Goal: Task Accomplishment & Management: Complete application form

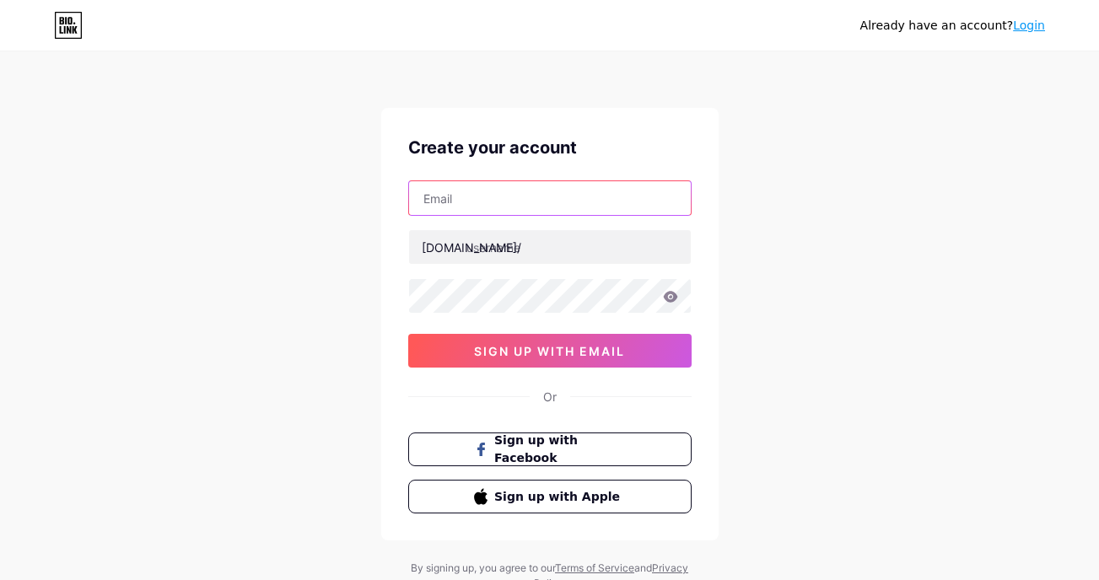
click at [560, 206] on input "text" at bounding box center [550, 198] width 282 height 34
type input "[EMAIL_ADDRESS][DOMAIN_NAME]"
type input "[PERSON_NAME]"
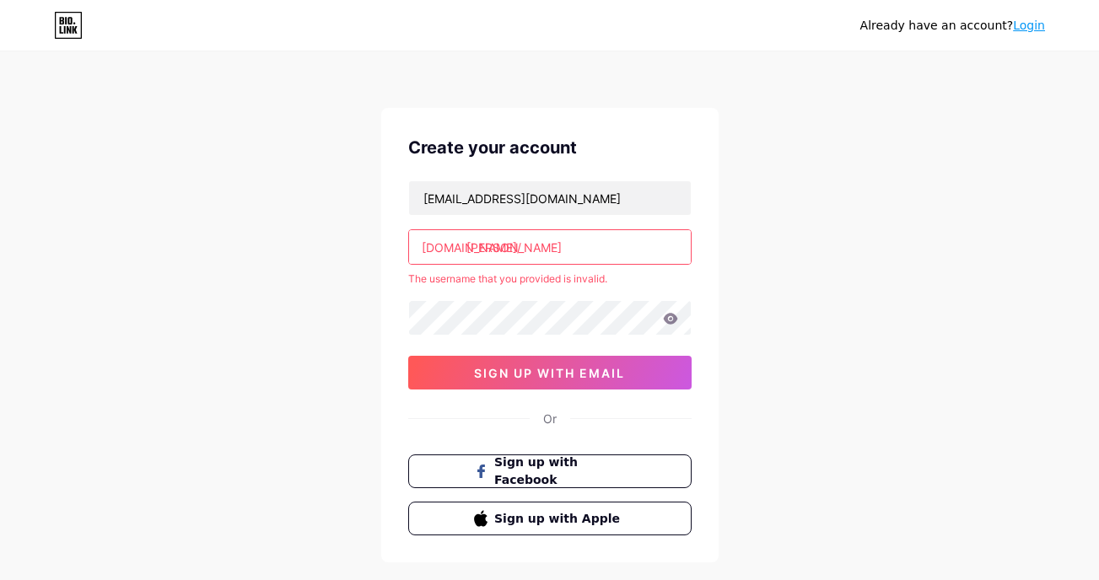
drag, startPoint x: 614, startPoint y: 251, endPoint x: 398, endPoint y: 272, distance: 216.9
click at [398, 272] on div "Create your account [EMAIL_ADDRESS][DOMAIN_NAME] [DOMAIN_NAME]/ [PERSON_NAME] T…" at bounding box center [549, 335] width 337 height 455
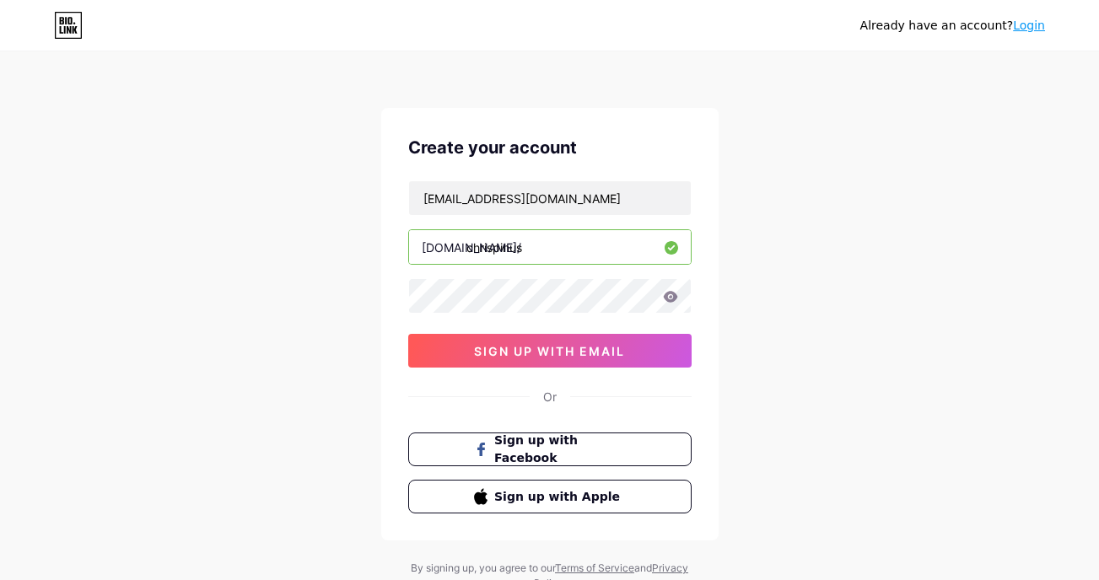
type input "chrispinus"
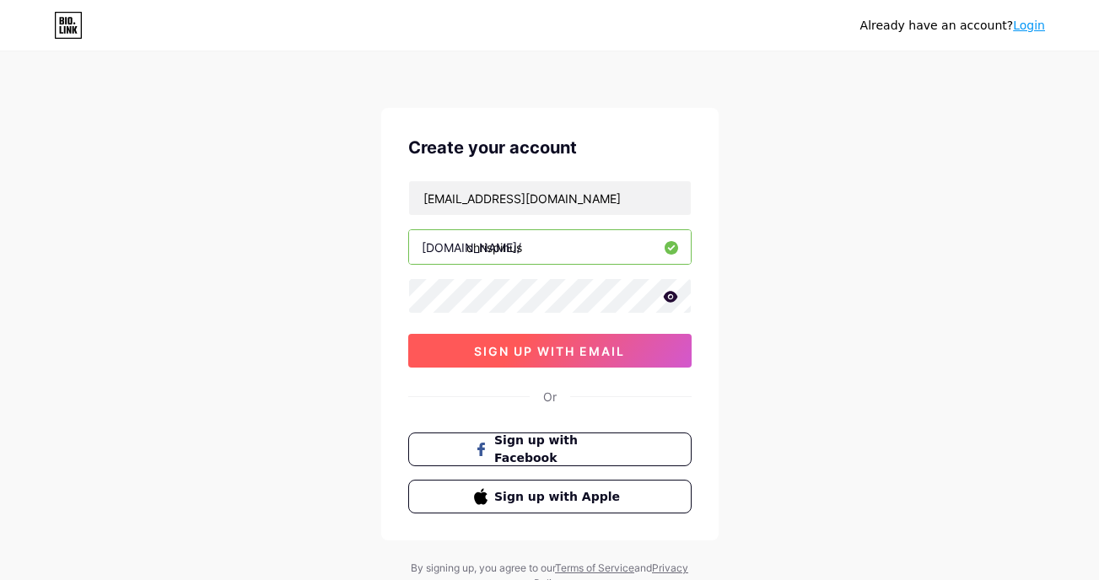
click at [612, 348] on span "sign up with email" at bounding box center [549, 351] width 151 height 14
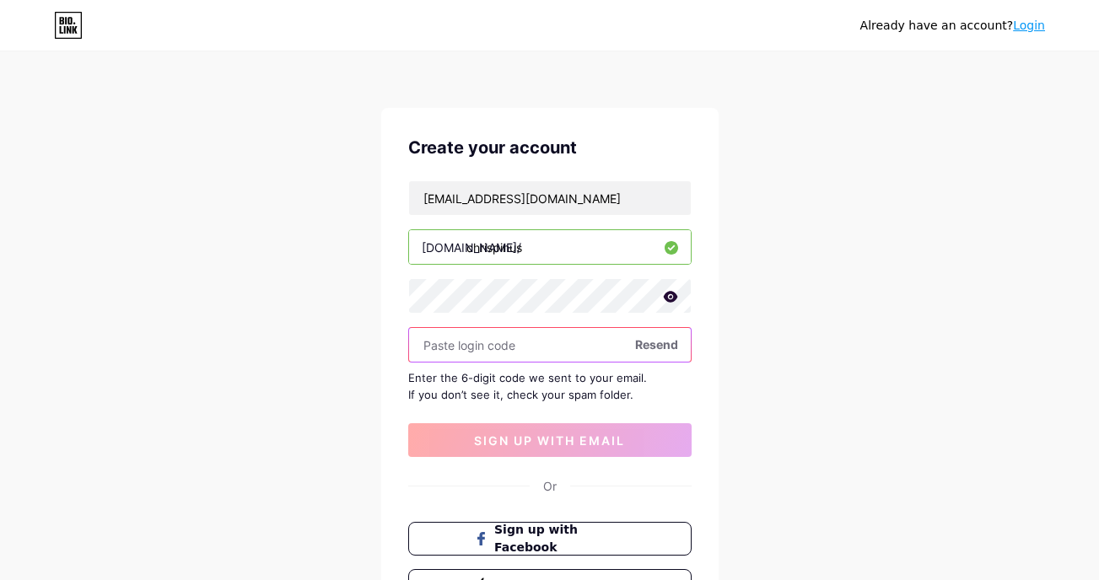
click at [519, 345] on input "text" at bounding box center [550, 345] width 282 height 34
paste input "815761"
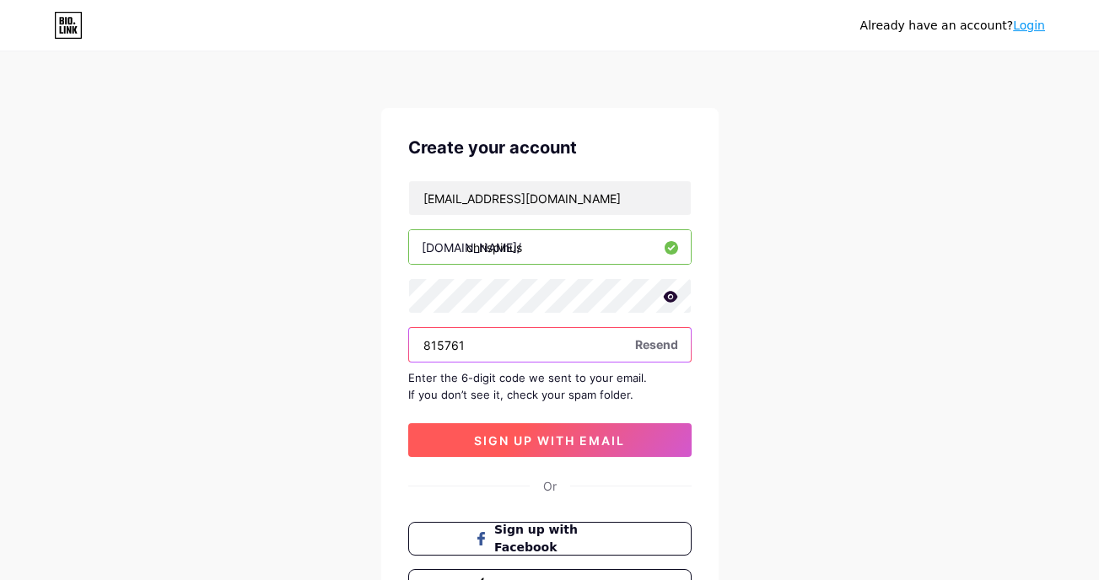
type input "815761"
click at [512, 443] on span "sign up with email" at bounding box center [549, 440] width 151 height 14
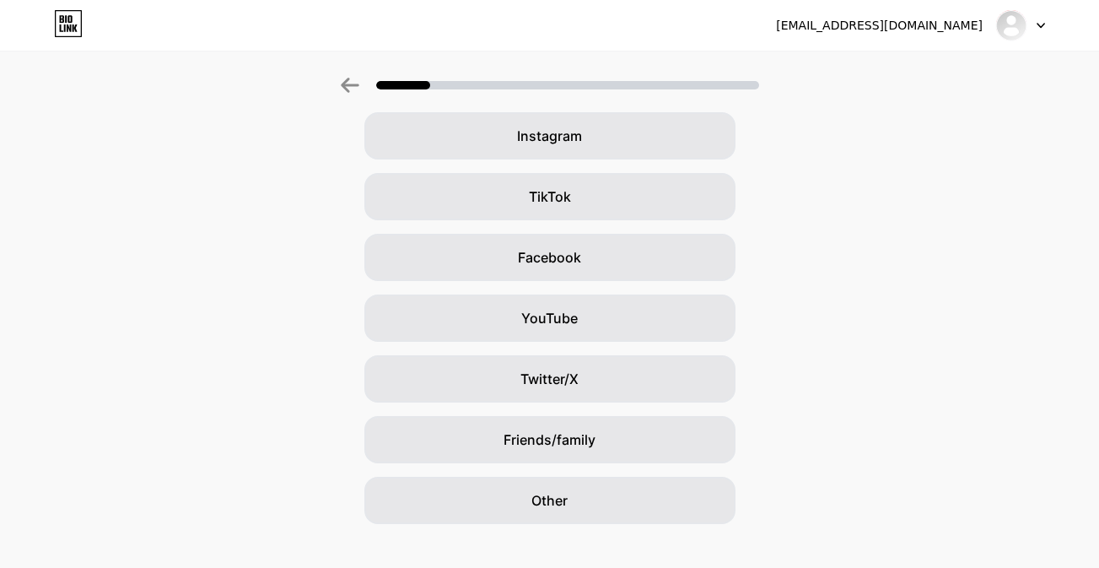
scroll to position [159, 0]
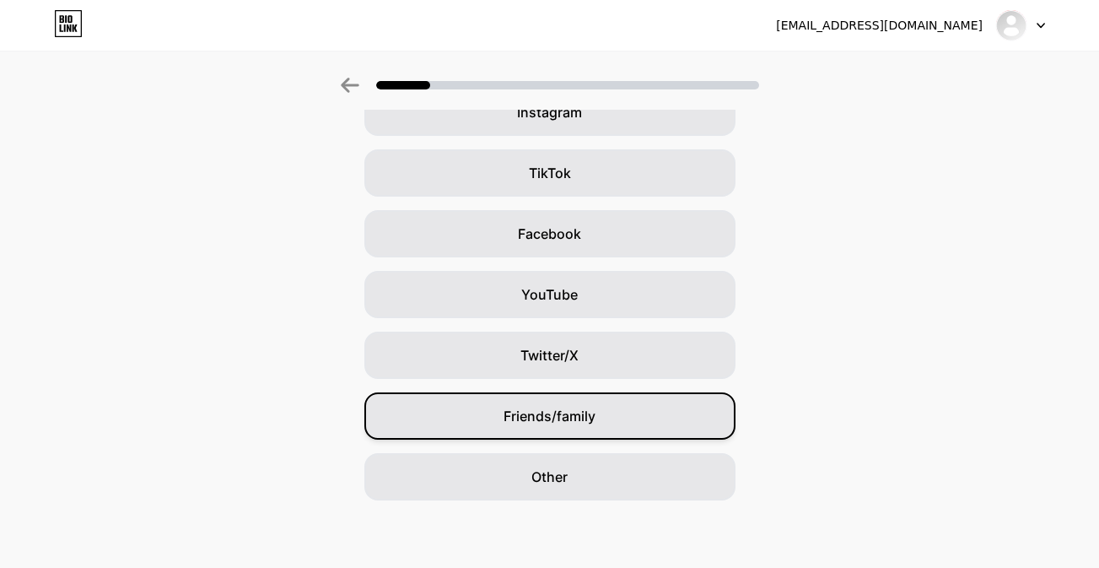
click at [556, 412] on span "Friends/family" at bounding box center [549, 416] width 92 height 20
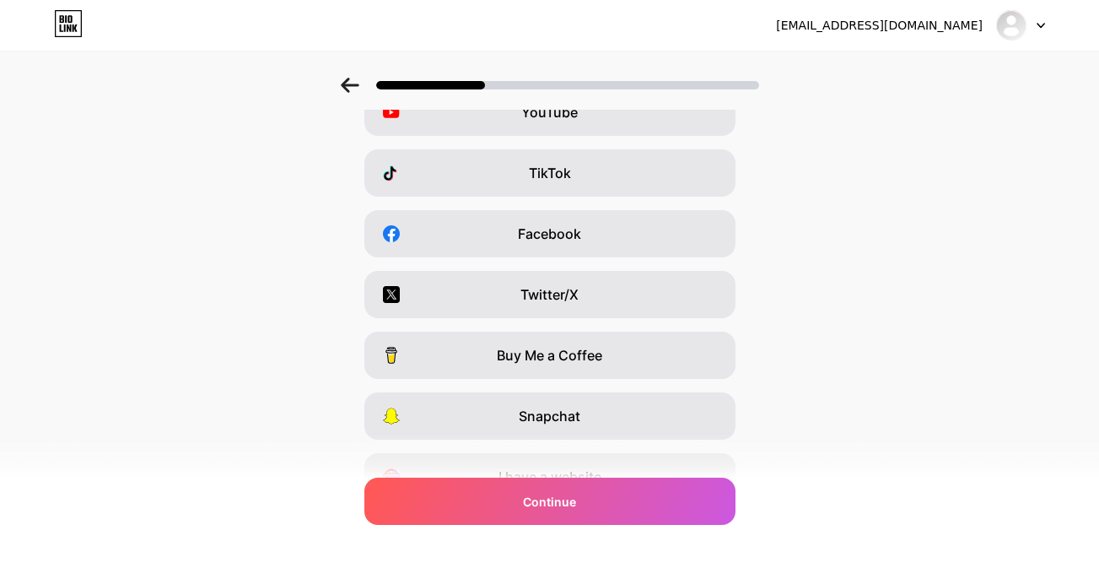
scroll to position [0, 0]
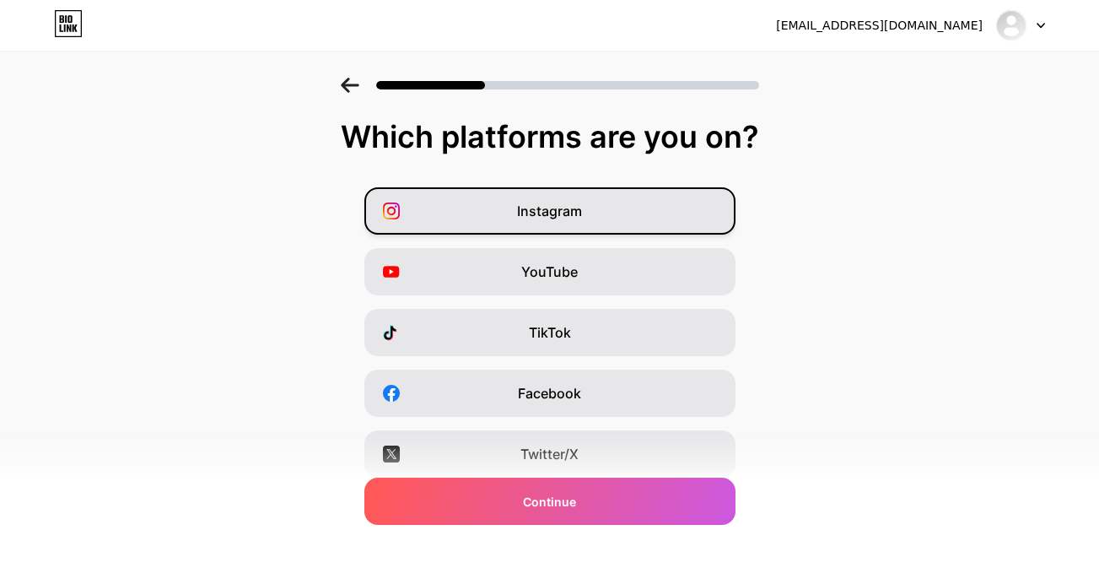
click at [572, 196] on div "Instagram" at bounding box center [549, 210] width 371 height 47
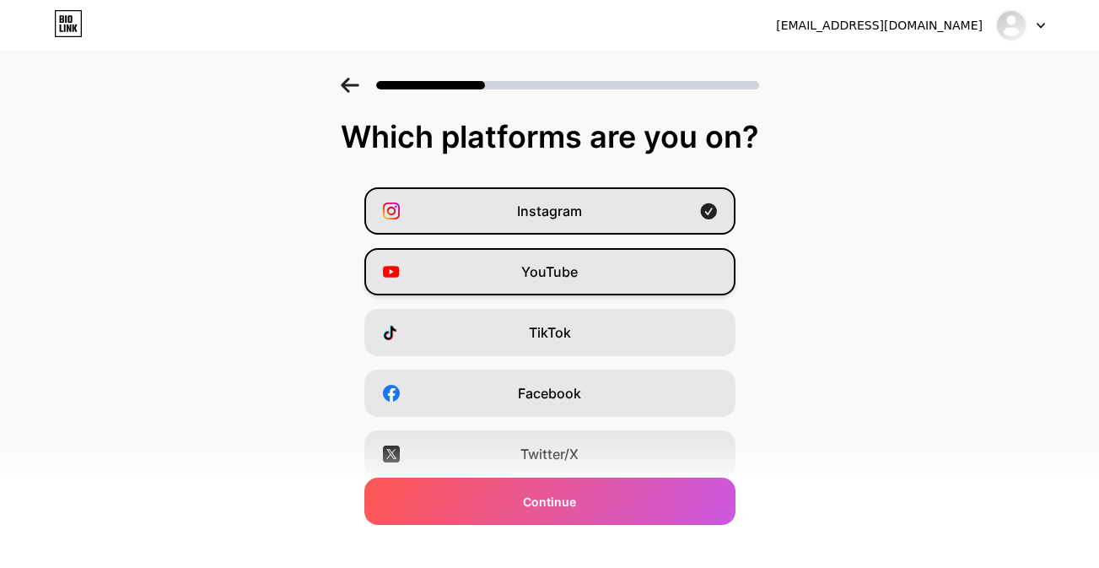
click at [614, 272] on div "YouTube" at bounding box center [549, 271] width 371 height 47
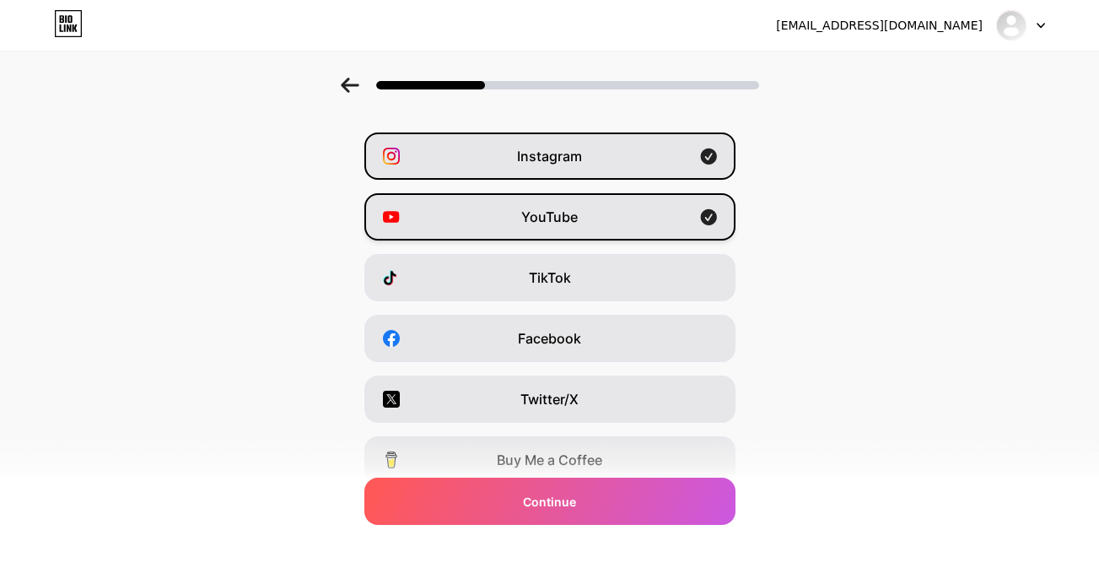
scroll to position [57, 0]
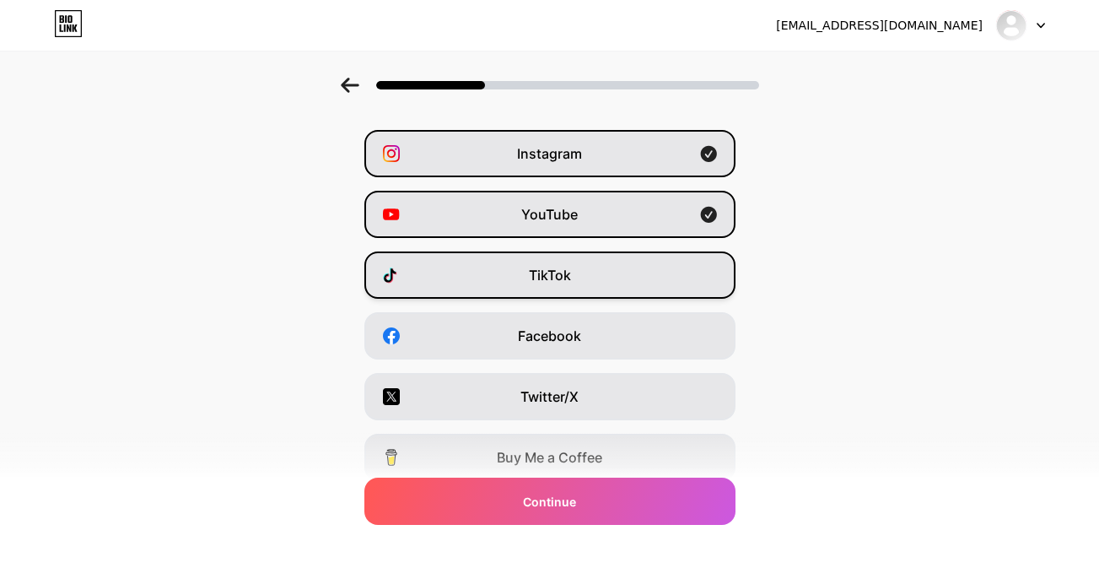
click at [615, 270] on div "TikTok" at bounding box center [549, 274] width 371 height 47
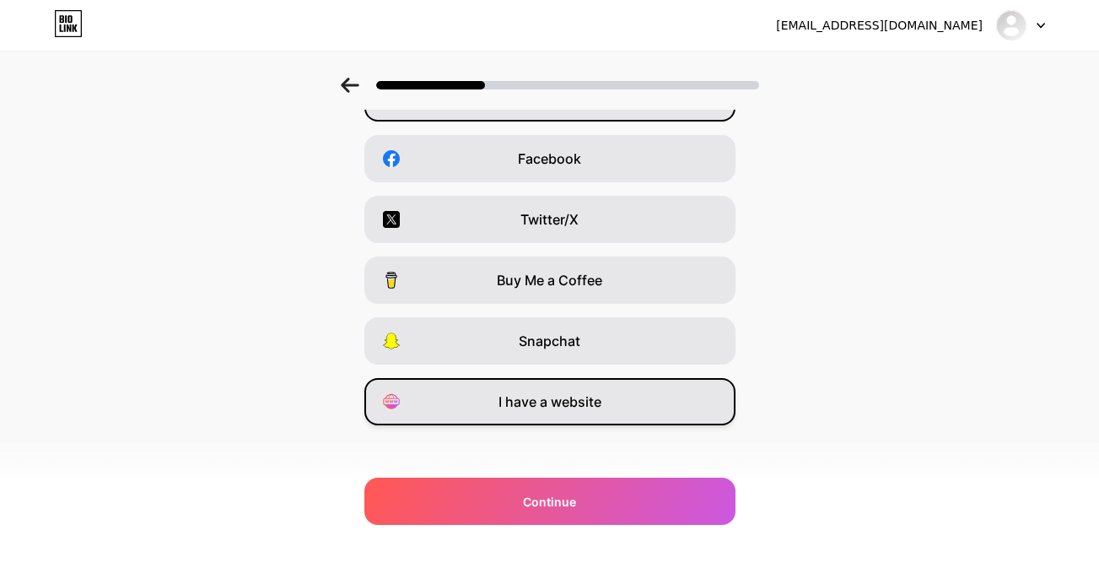
scroll to position [244, 0]
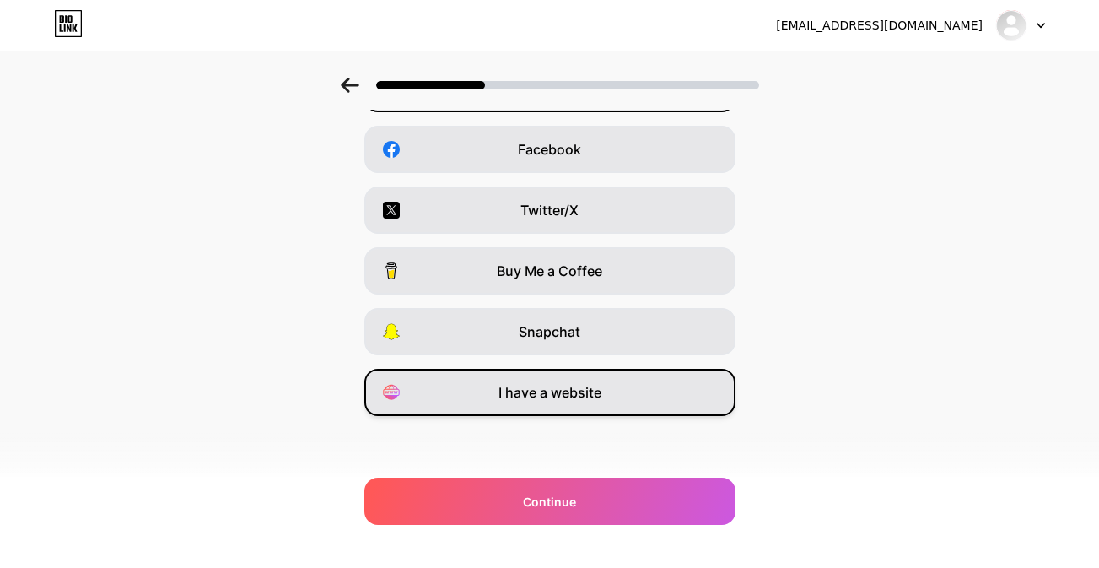
click at [628, 390] on div "I have a website" at bounding box center [549, 392] width 371 height 47
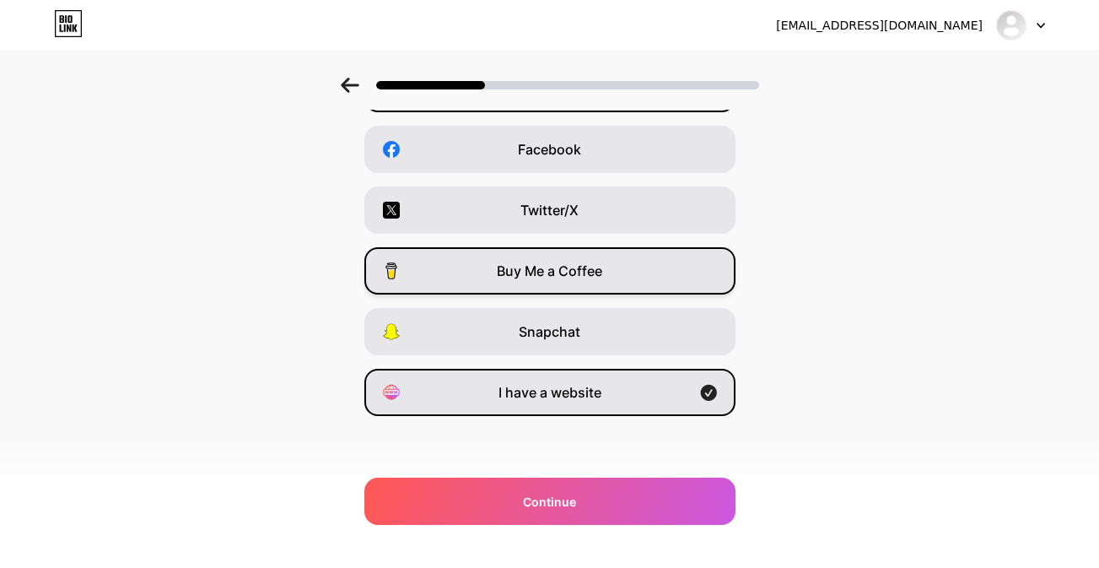
click at [644, 264] on div "Buy Me a Coffee" at bounding box center [549, 270] width 371 height 47
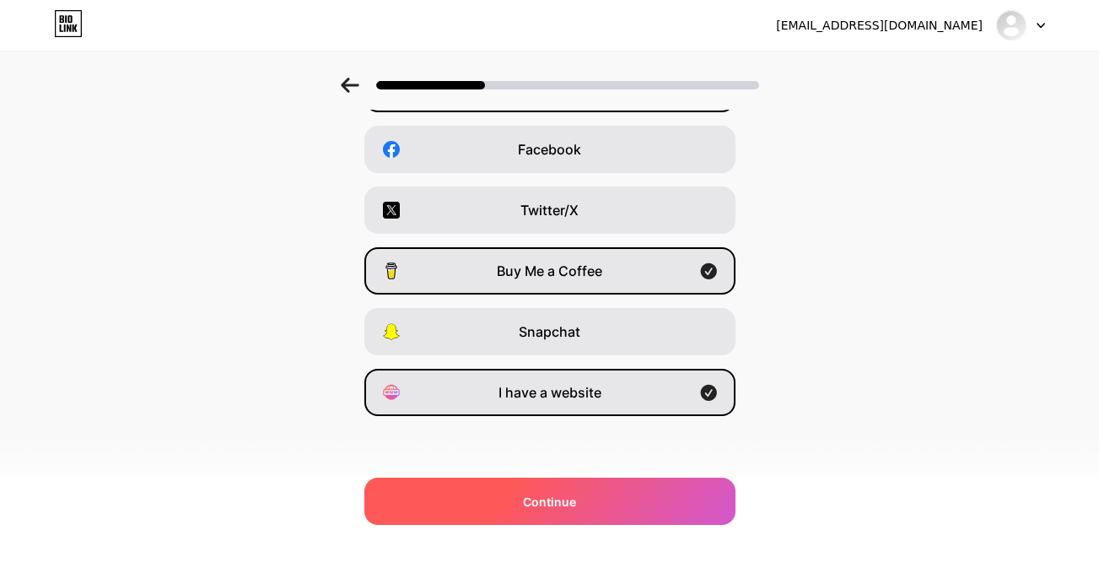
click at [543, 514] on div "Continue" at bounding box center [549, 500] width 371 height 47
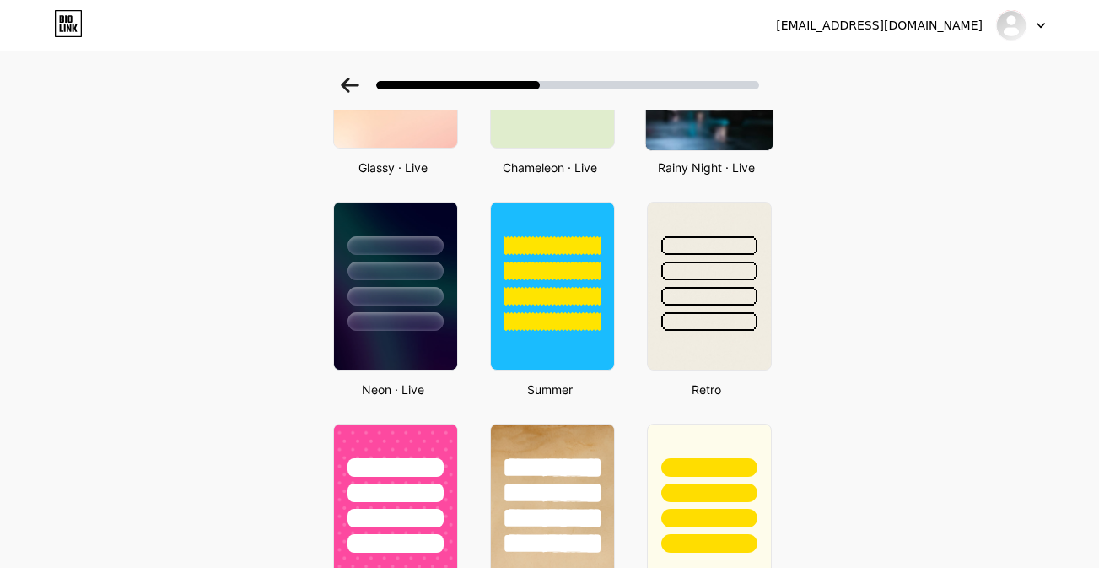
scroll to position [659, 0]
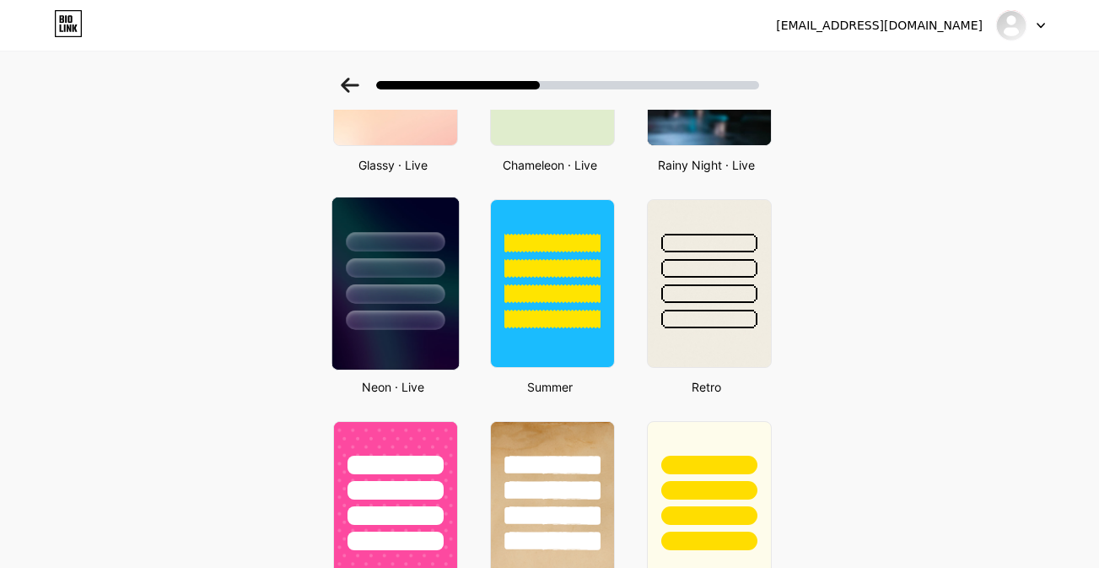
click at [393, 281] on div at bounding box center [394, 263] width 126 height 132
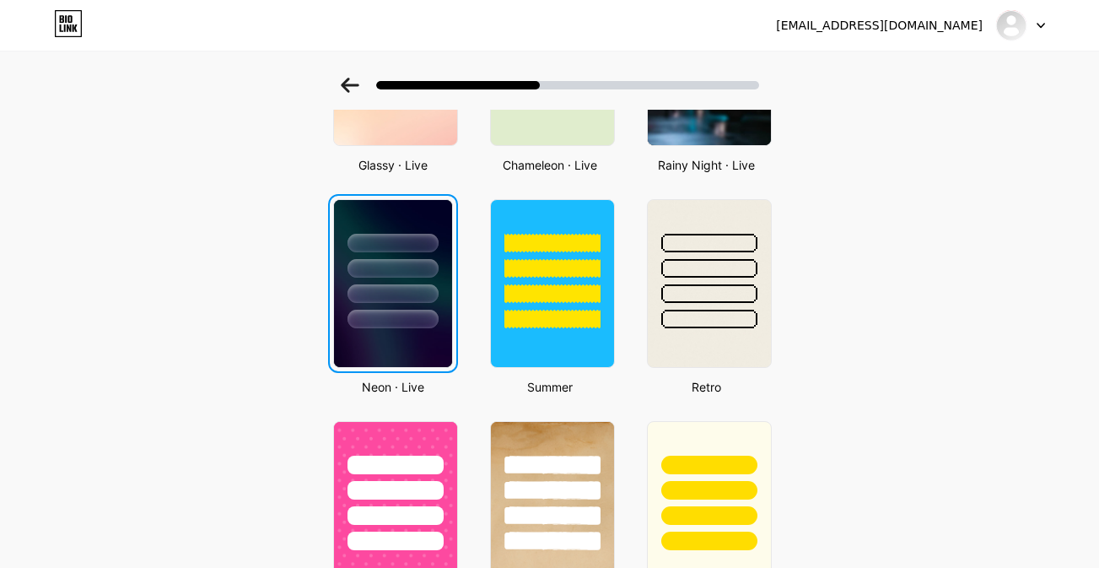
scroll to position [0, 0]
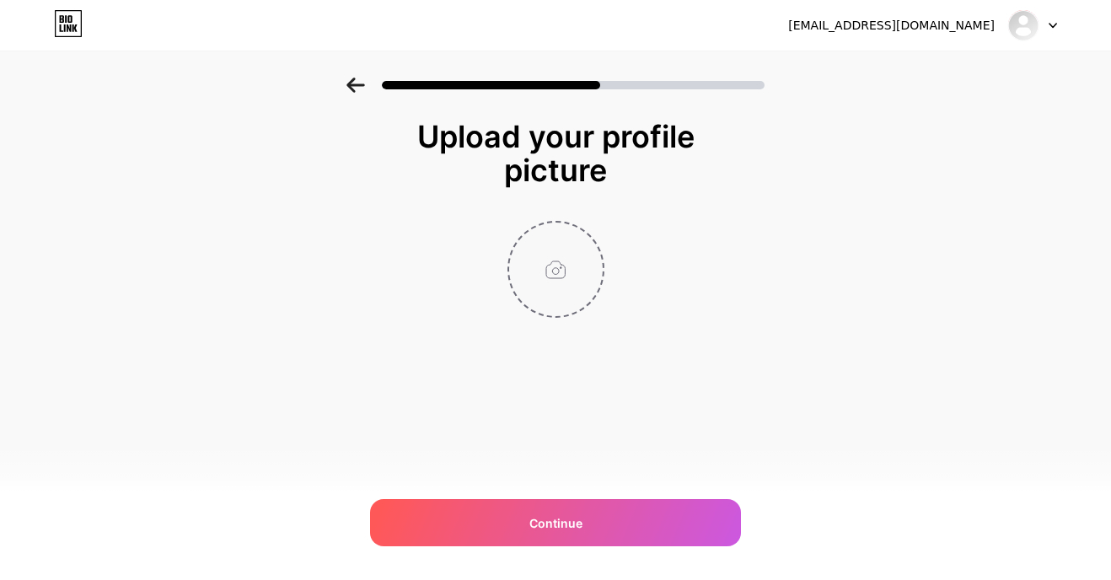
click at [556, 284] on input "file" at bounding box center [556, 270] width 94 height 94
type input "C:\fakepath\WhatsApp Image [DATE] 22.35.50_c3b4960b.jpg"
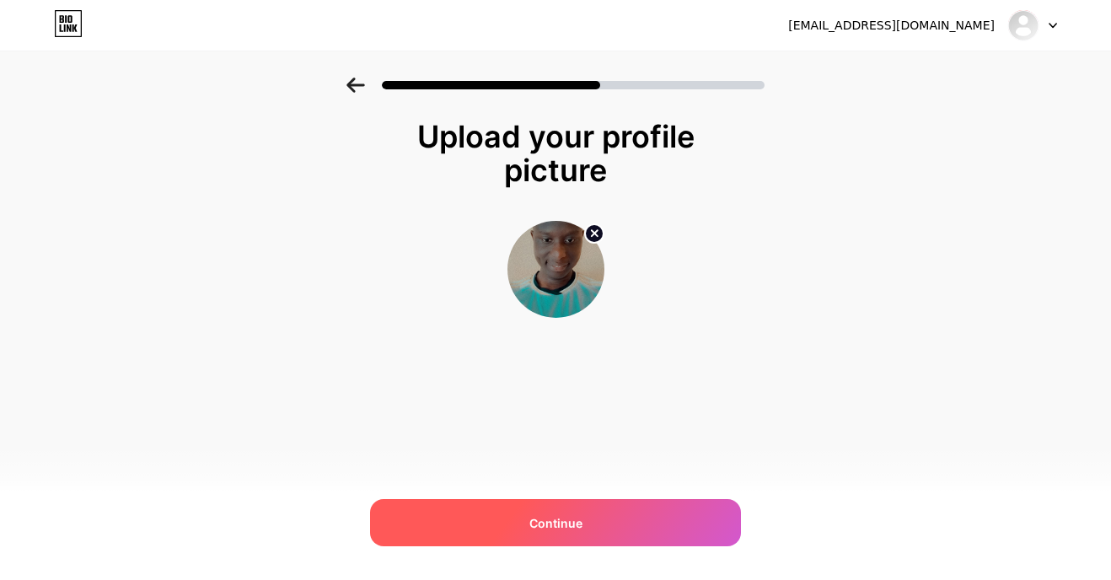
click at [559, 529] on span "Continue" at bounding box center [556, 523] width 53 height 18
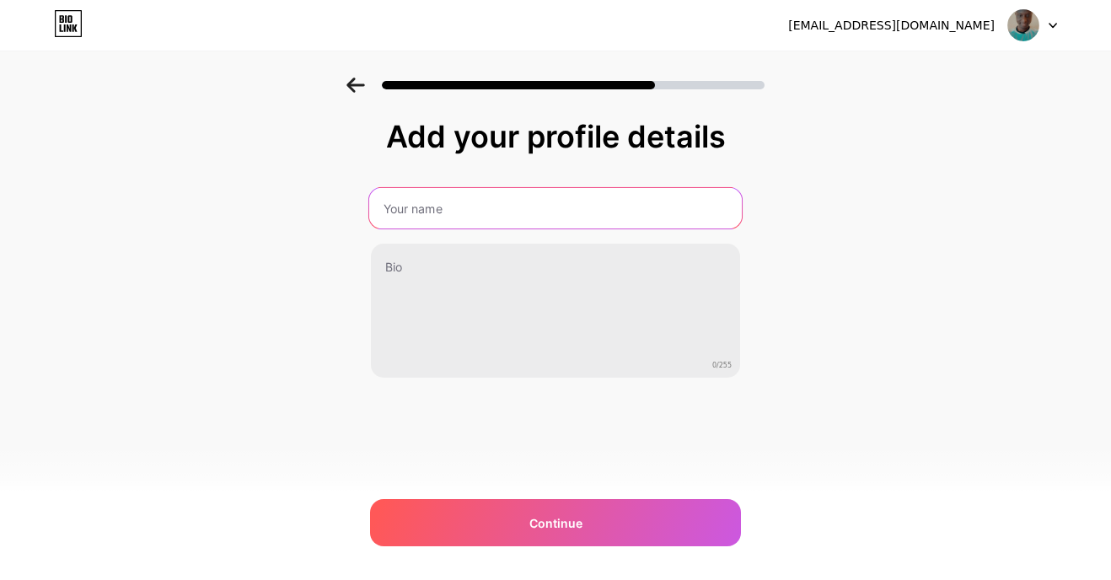
click at [531, 213] on input "text" at bounding box center [555, 208] width 373 height 40
type input "[PERSON_NAME]"
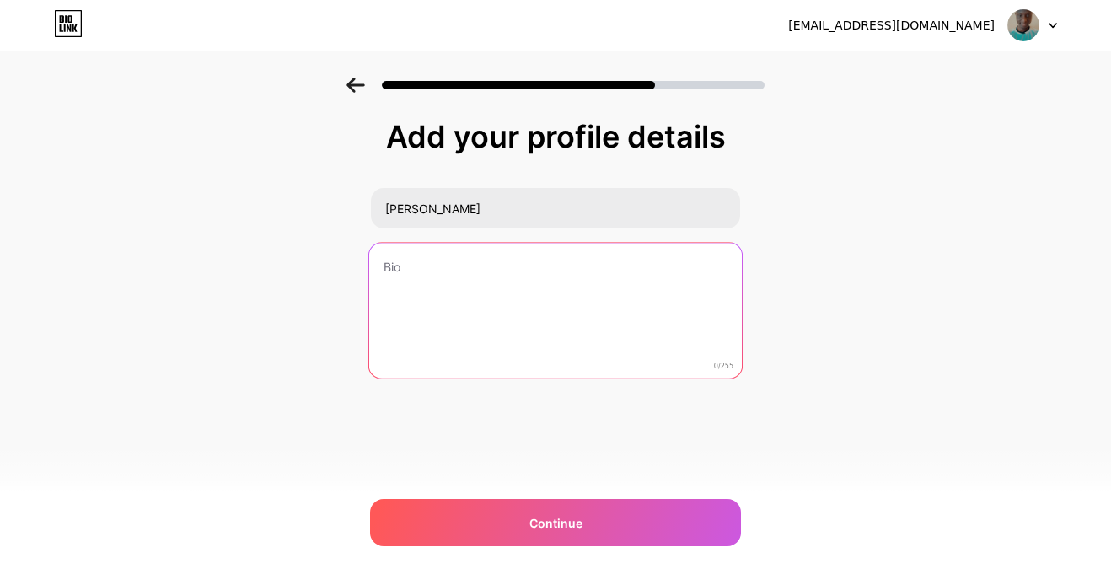
click at [511, 284] on textarea at bounding box center [555, 311] width 373 height 137
click at [692, 254] on textarea at bounding box center [555, 311] width 373 height 137
paste textarea "[PERSON_NAME] is a passionate [DEMOGRAPHIC_DATA] filmmaker, creative director, …"
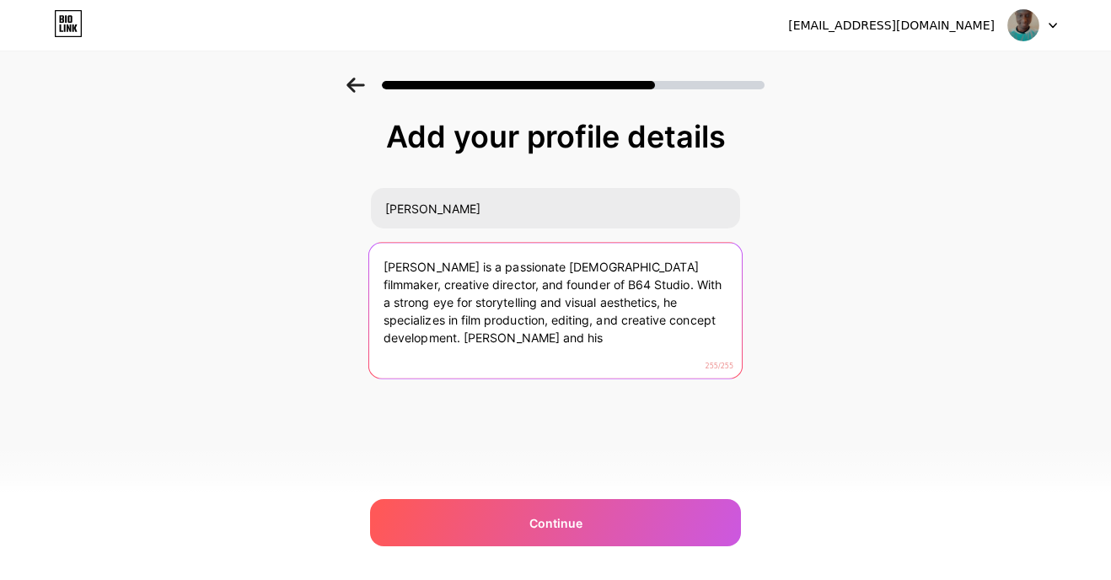
type textarea "[PERSON_NAME] is a passionate [DEMOGRAPHIC_DATA] filmmaker, creative director, …"
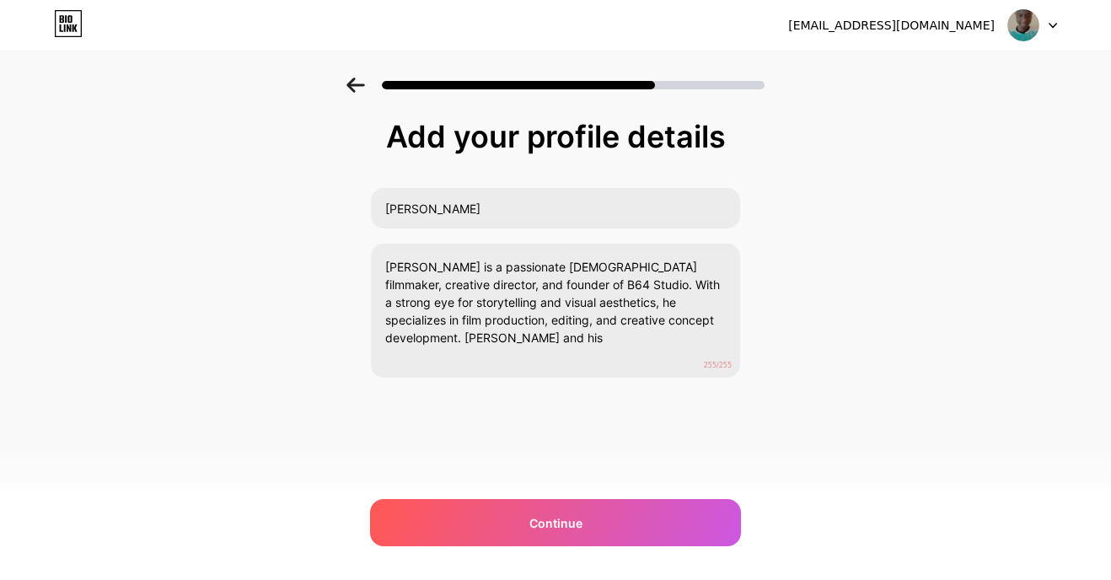
click at [758, 549] on div "[EMAIL_ADDRESS][DOMAIN_NAME] Logout Link Copied Add your profile details [PERSO…" at bounding box center [555, 290] width 1111 height 580
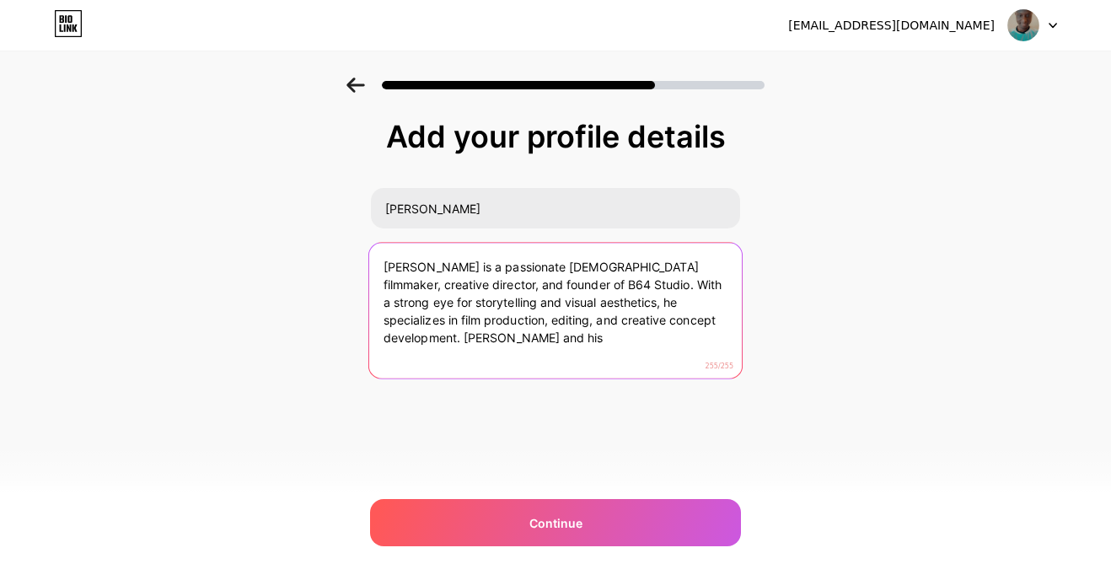
click at [537, 360] on textarea "[PERSON_NAME] is a passionate [DEMOGRAPHIC_DATA] filmmaker, creative director, …" at bounding box center [555, 311] width 373 height 137
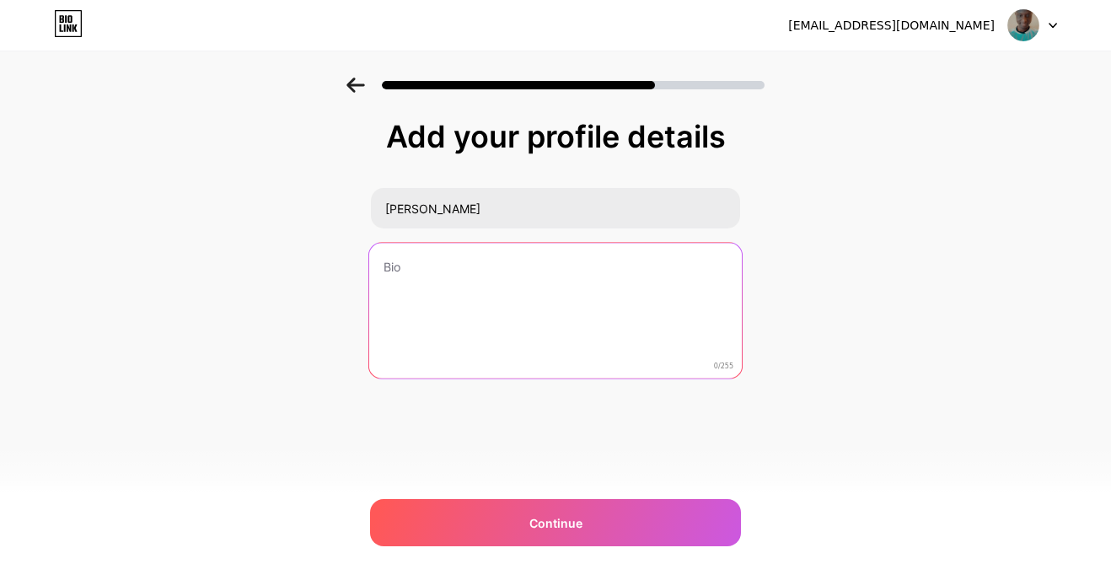
paste textarea "[PERSON_NAME] is a [DEMOGRAPHIC_DATA] filmmaker and founder of B64 Studio, crea…"
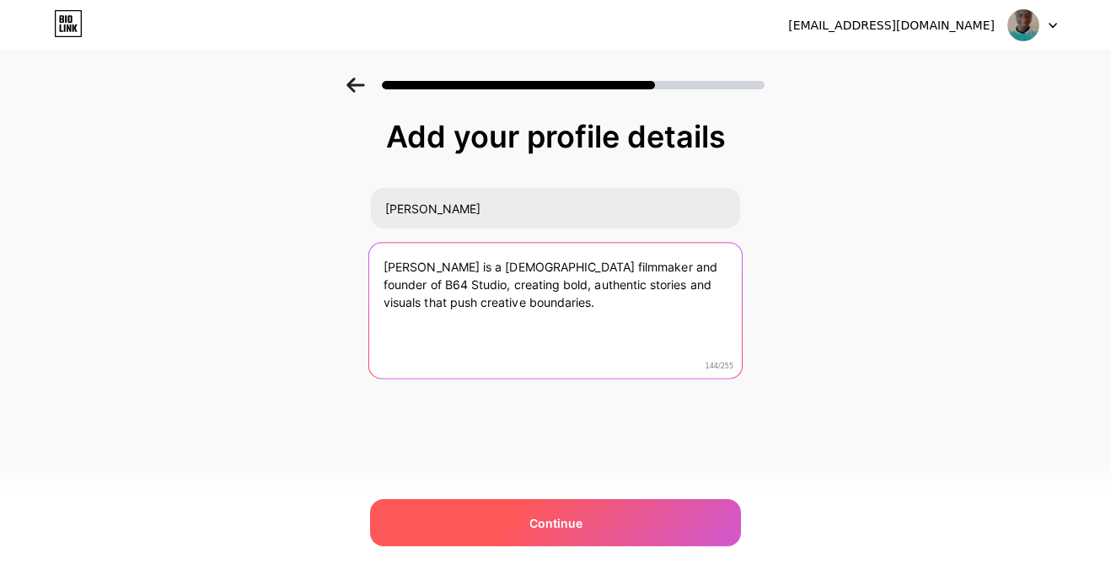
type textarea "[PERSON_NAME] is a [DEMOGRAPHIC_DATA] filmmaker and founder of B64 Studio, crea…"
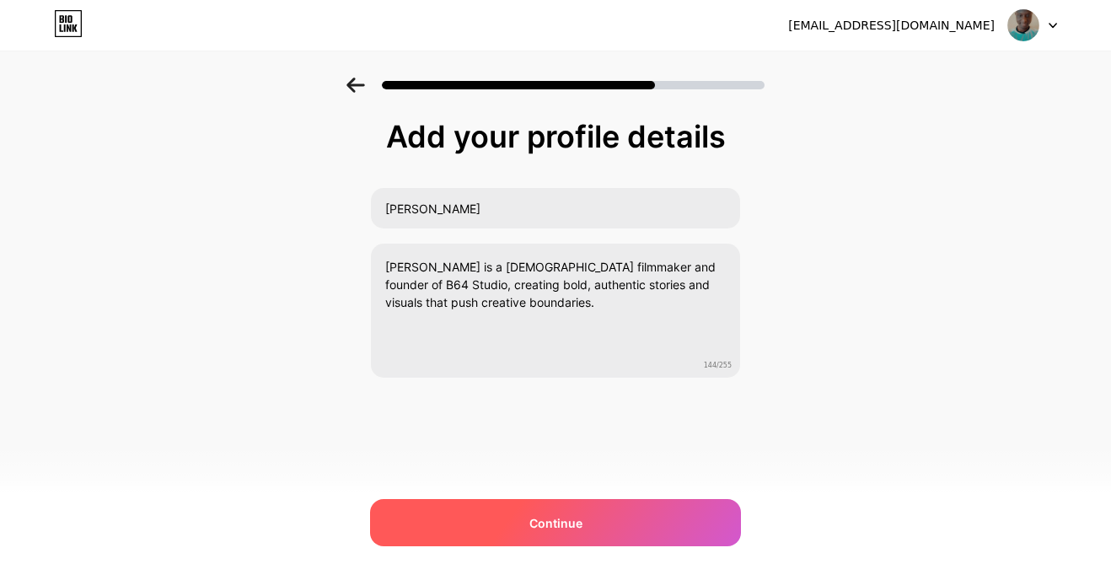
click at [520, 510] on div "Continue" at bounding box center [555, 522] width 371 height 47
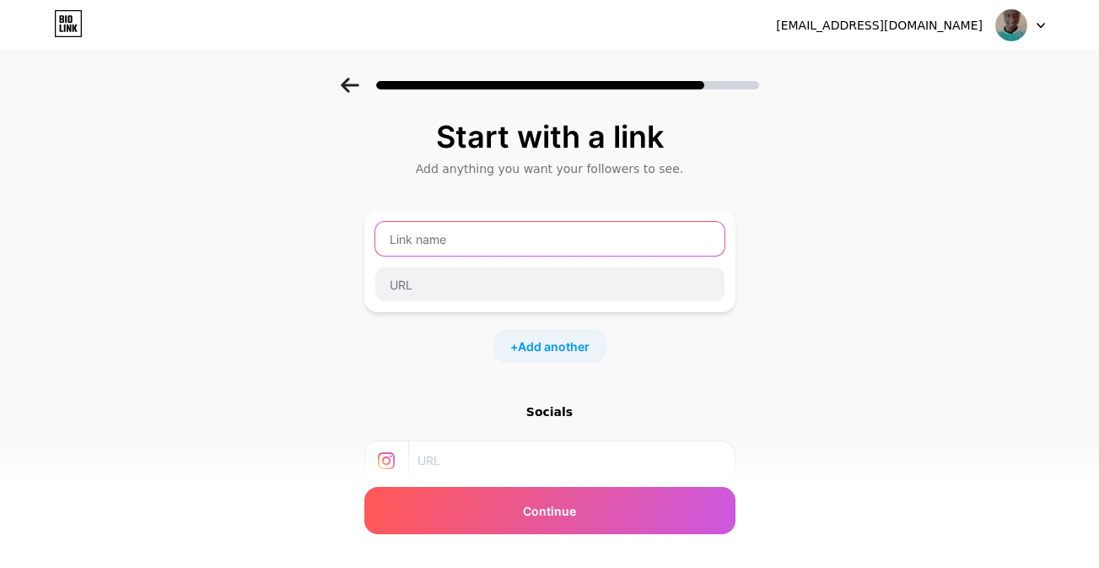
click at [502, 231] on input "text" at bounding box center [549, 239] width 349 height 34
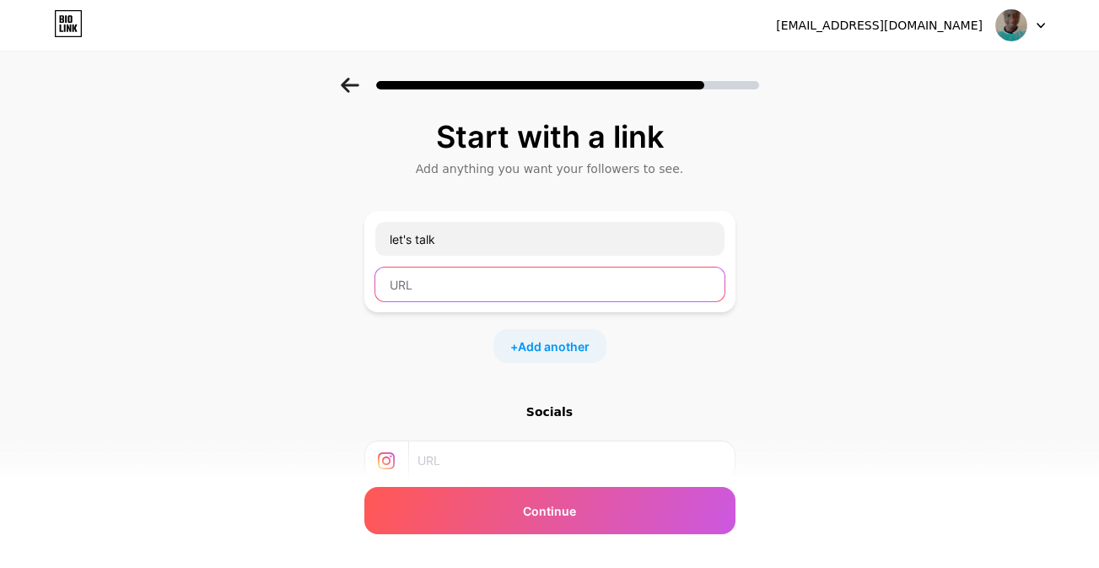
click at [457, 291] on input "text" at bounding box center [549, 284] width 349 height 34
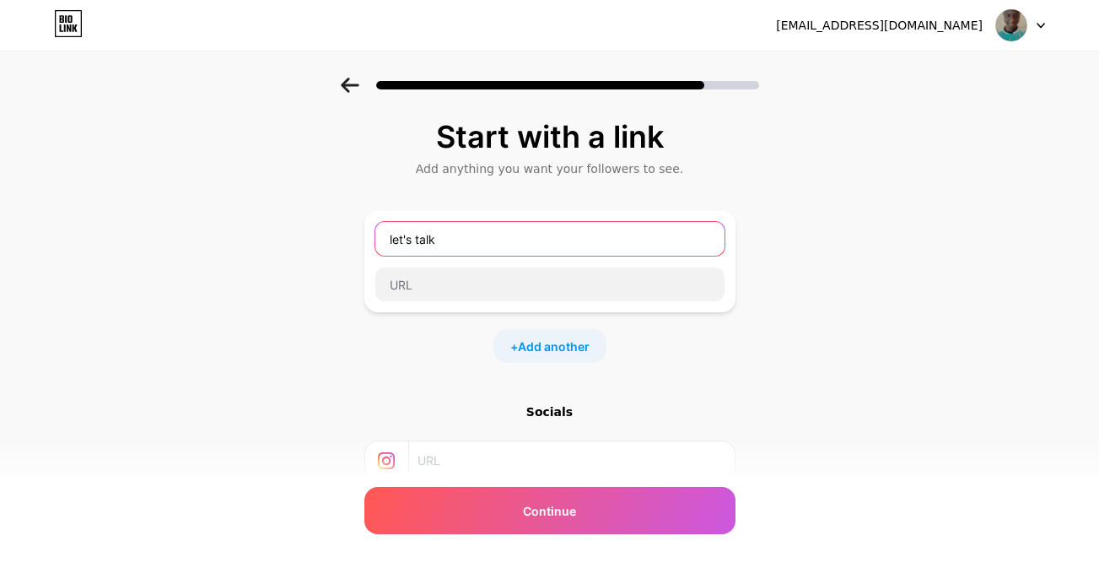
click at [473, 250] on input "let's talk" at bounding box center [549, 239] width 349 height 34
type input "let's talk on whatsapp"
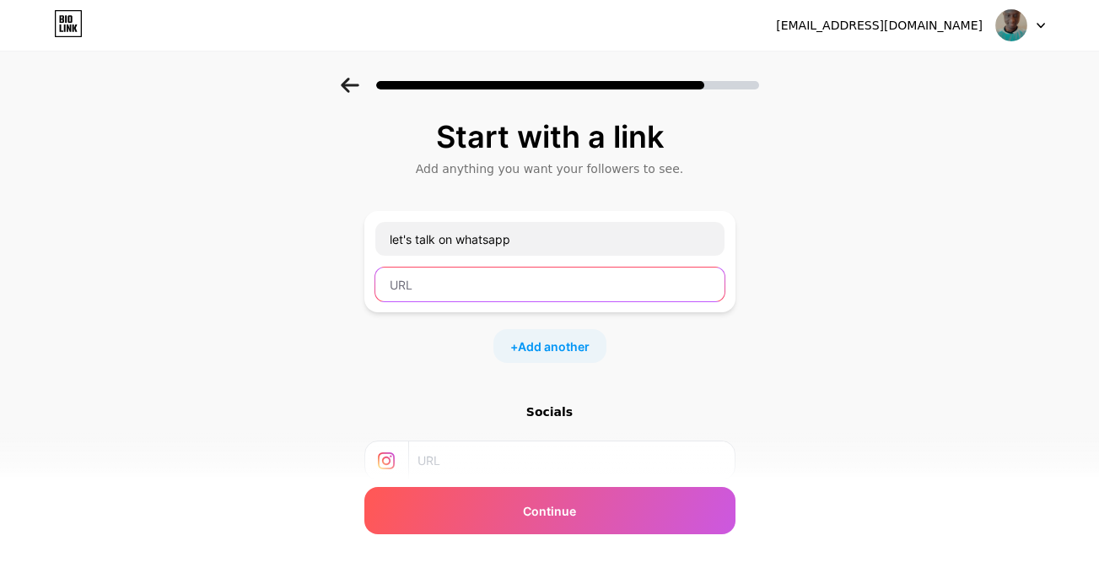
click at [477, 281] on input "text" at bounding box center [549, 284] width 349 height 34
paste input "[URL][DOMAIN_NAME]"
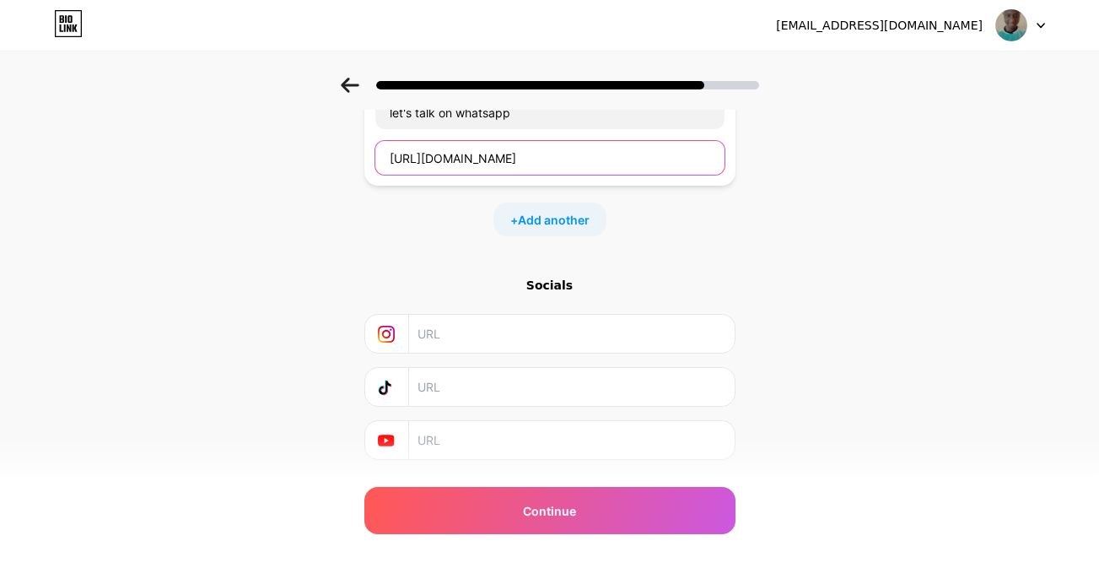
scroll to position [170, 0]
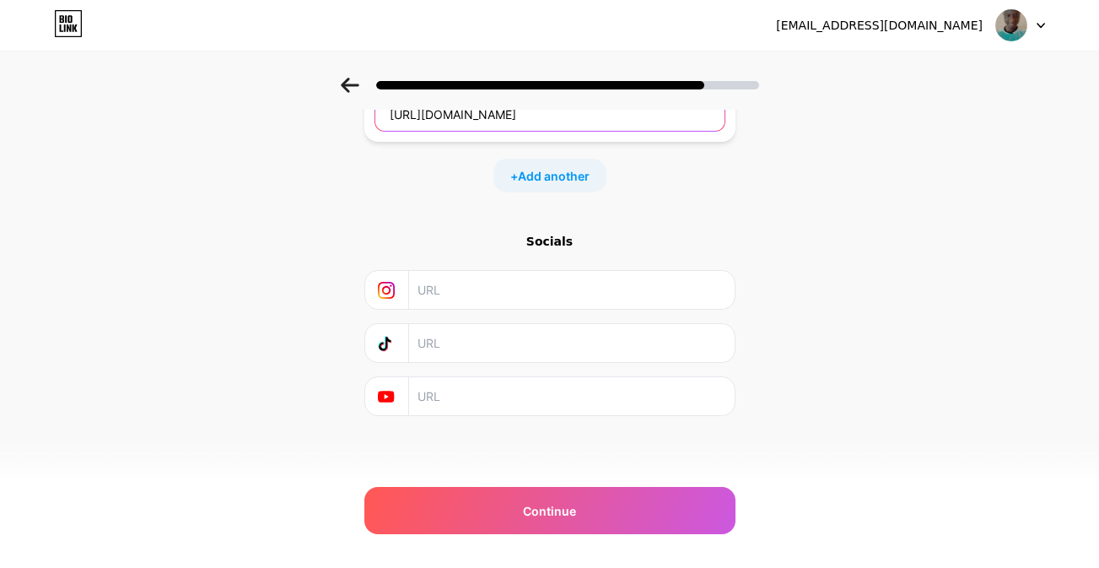
type input "[URL][DOMAIN_NAME]"
click at [502, 296] on input "text" at bounding box center [570, 290] width 306 height 38
paste input "[URL][DOMAIN_NAME][PERSON_NAME][DOMAIN_NAME]"
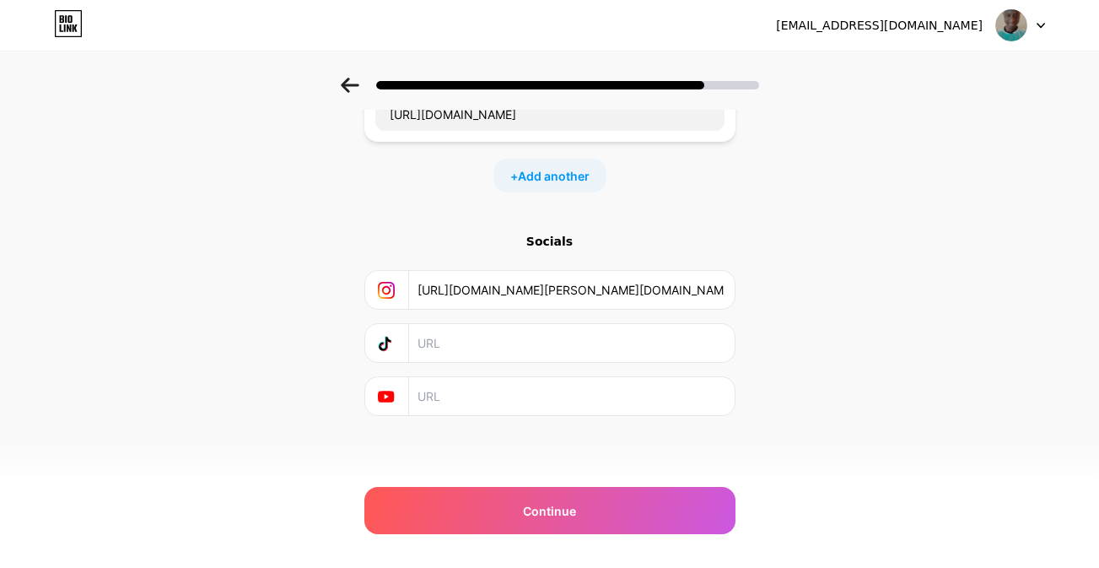
scroll to position [0, 62]
type input "[URL][DOMAIN_NAME][PERSON_NAME][DOMAIN_NAME]"
click at [473, 355] on input "text" at bounding box center [570, 343] width 306 height 38
paste input "[URL][DOMAIN_NAME]"
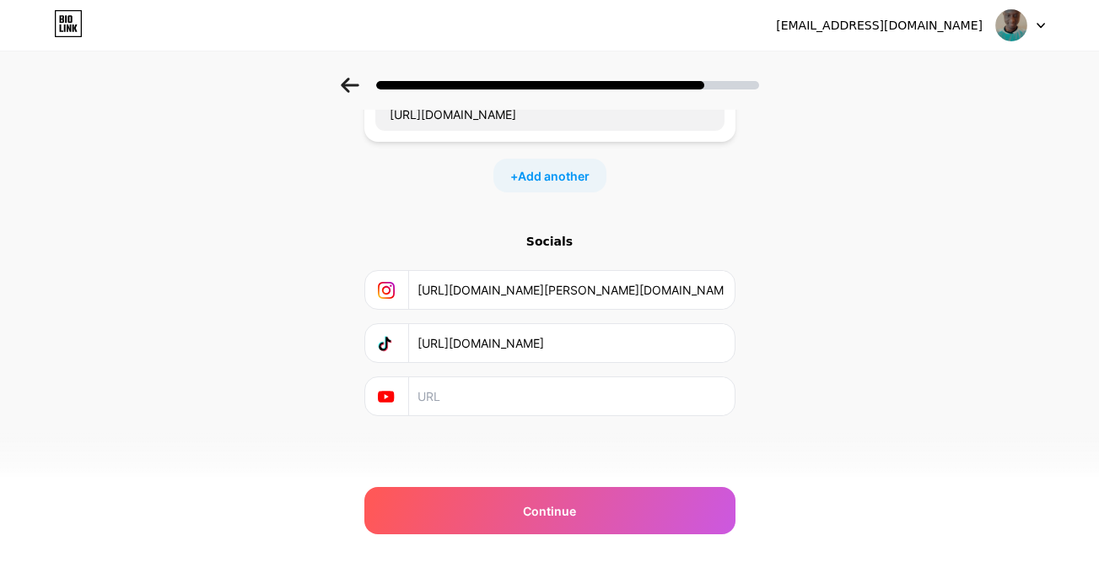
scroll to position [0, 70]
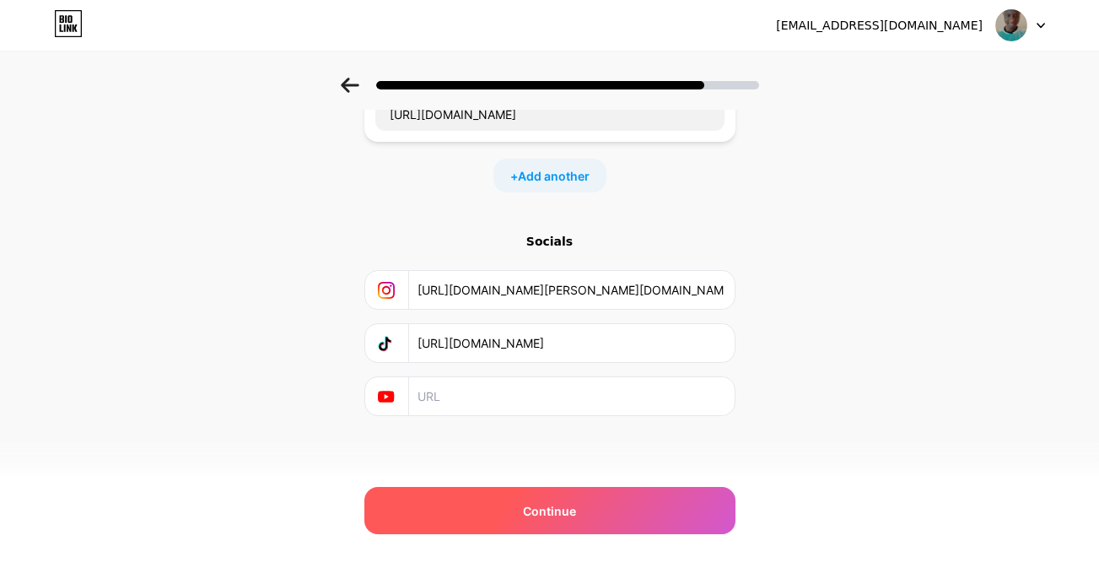
type input "[URL][DOMAIN_NAME]"
click at [505, 523] on div "Continue" at bounding box center [549, 510] width 371 height 47
click at [555, 514] on span "Continue" at bounding box center [549, 511] width 53 height 18
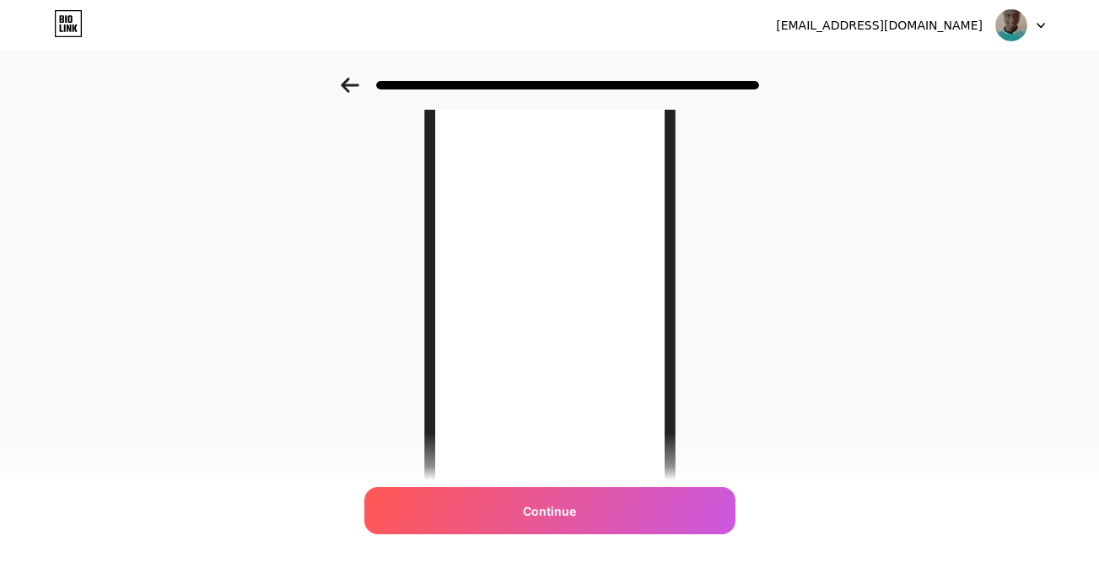
scroll to position [280, 0]
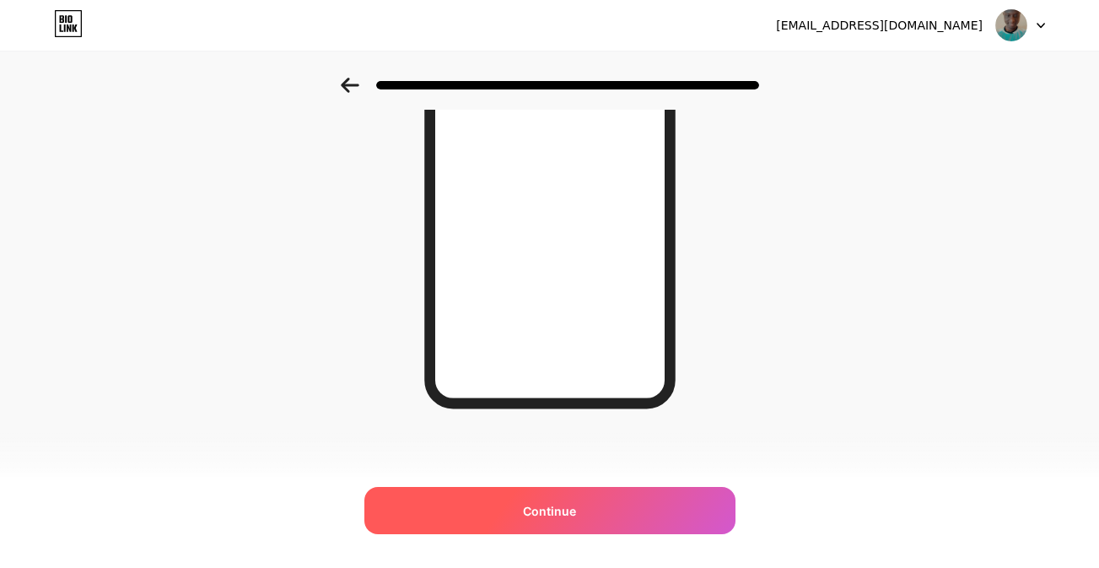
click at [604, 512] on div "Continue" at bounding box center [549, 510] width 371 height 47
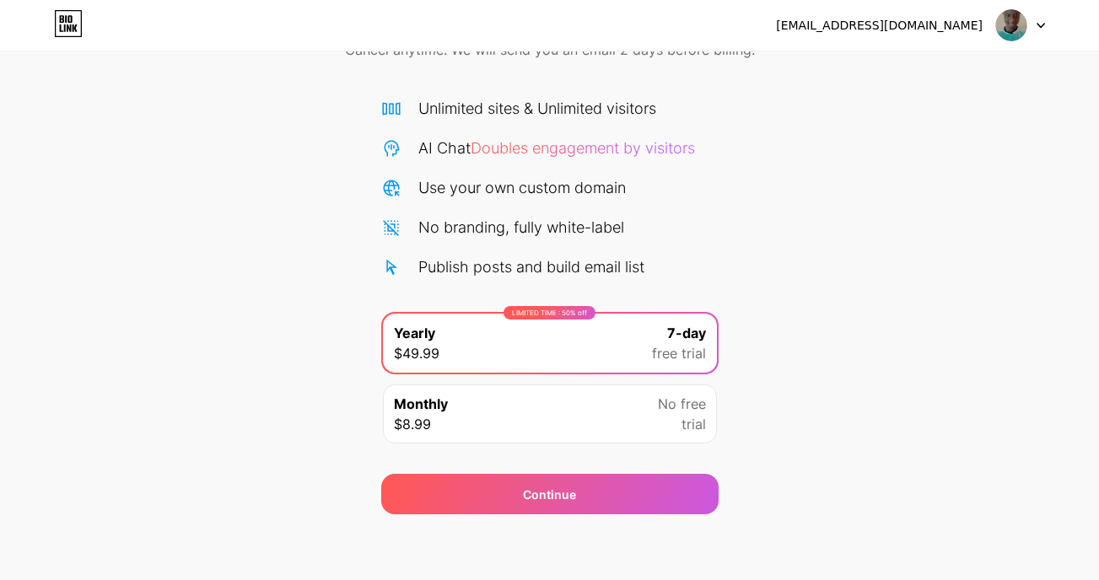
scroll to position [99, 0]
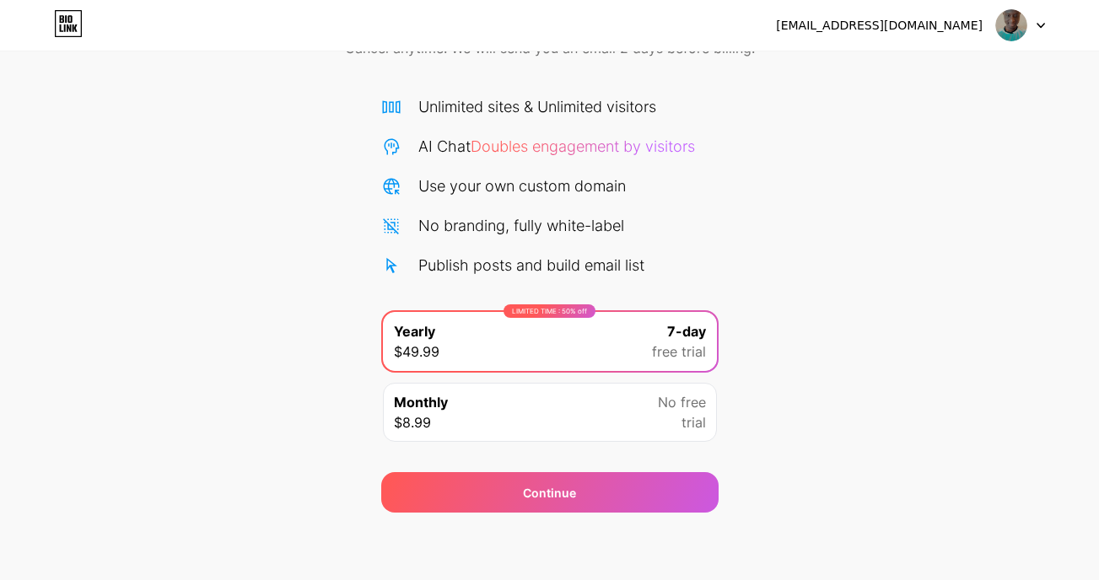
click at [638, 414] on div "Monthly $8.99 No free trial" at bounding box center [550, 412] width 334 height 59
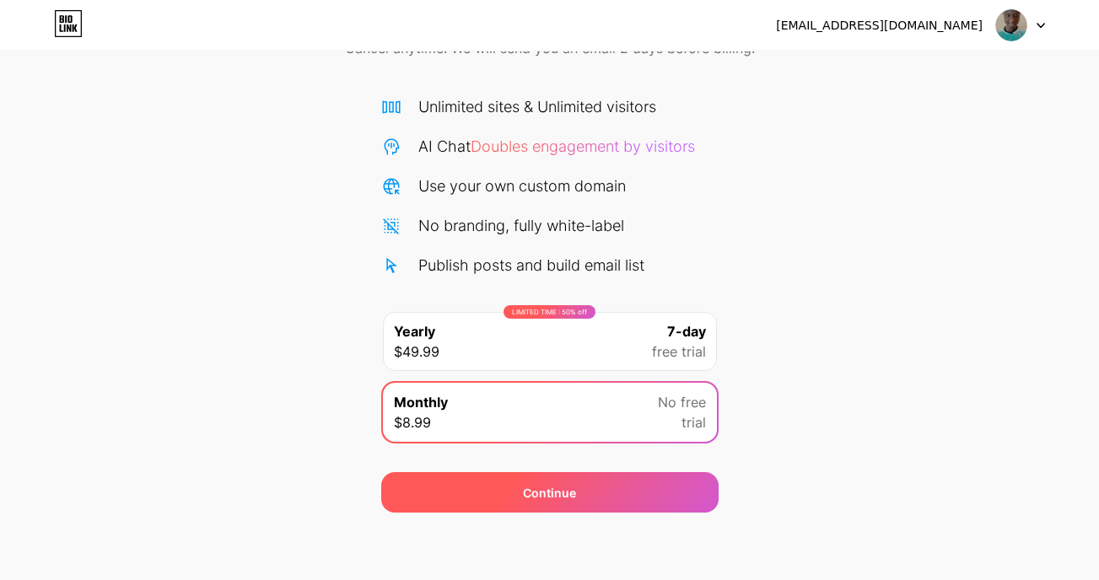
click at [625, 498] on div "Continue" at bounding box center [549, 492] width 337 height 40
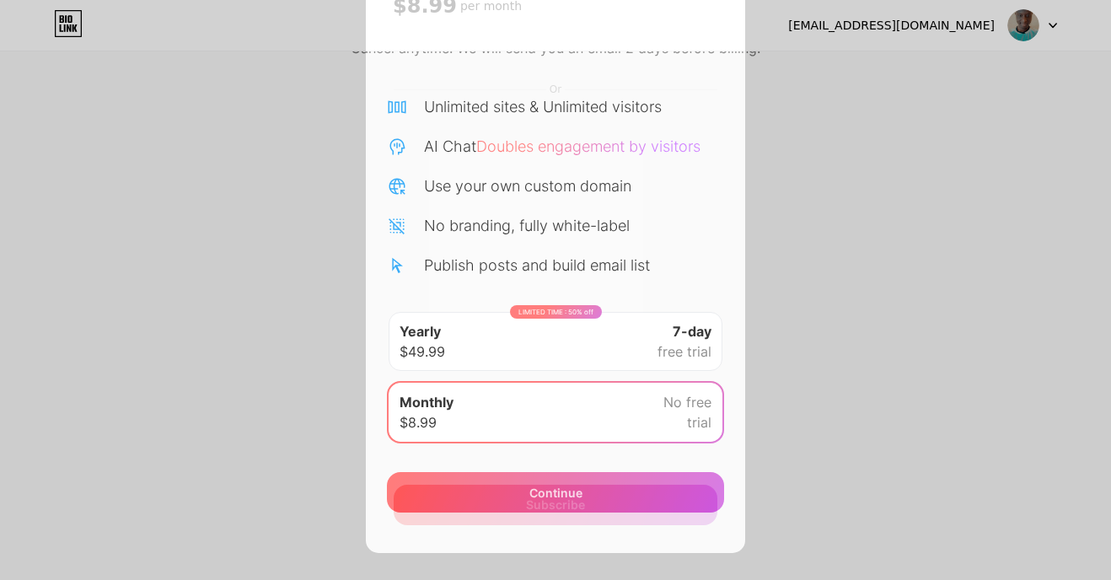
scroll to position [73, 0]
